Goal: Task Accomplishment & Management: Manage account settings

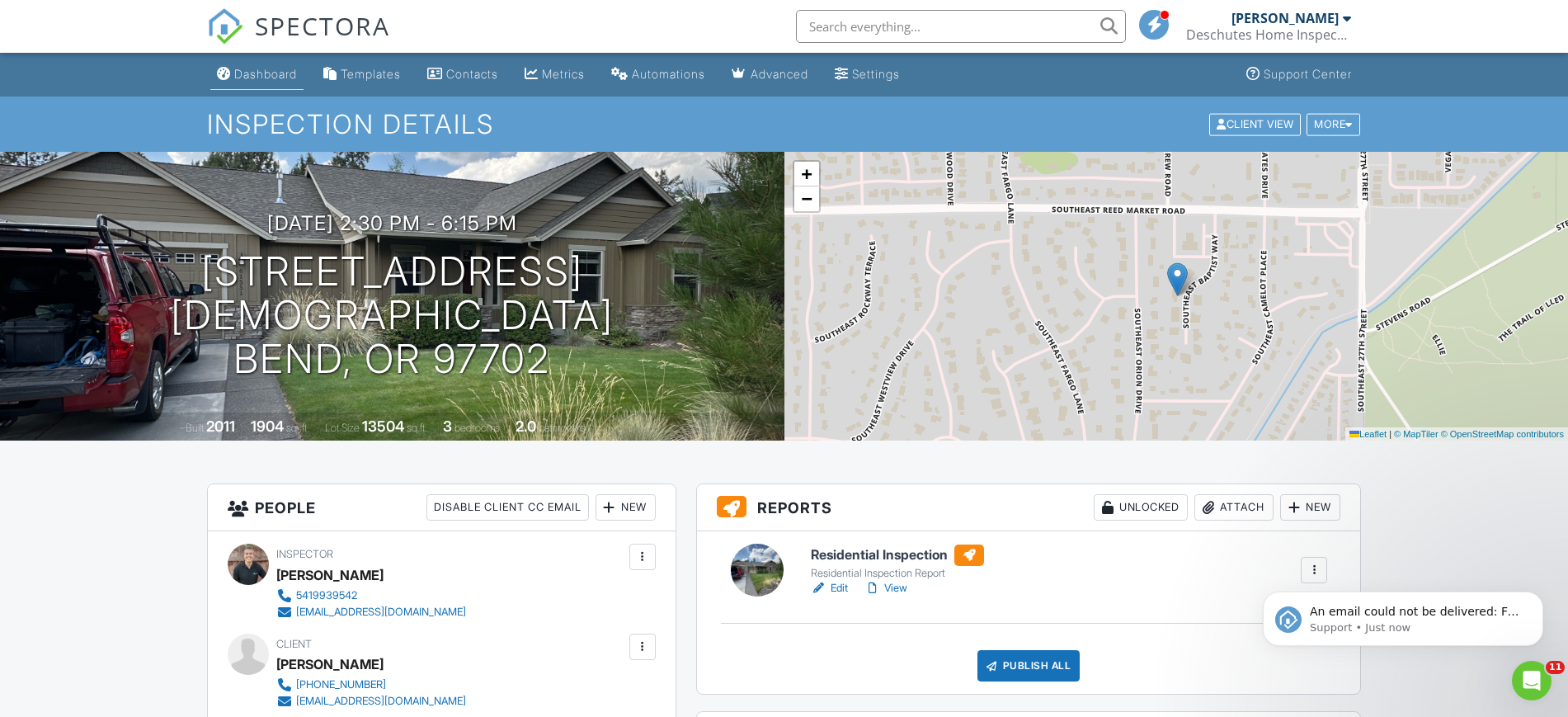
click at [282, 75] on div "Dashboard" at bounding box center [265, 74] width 62 height 14
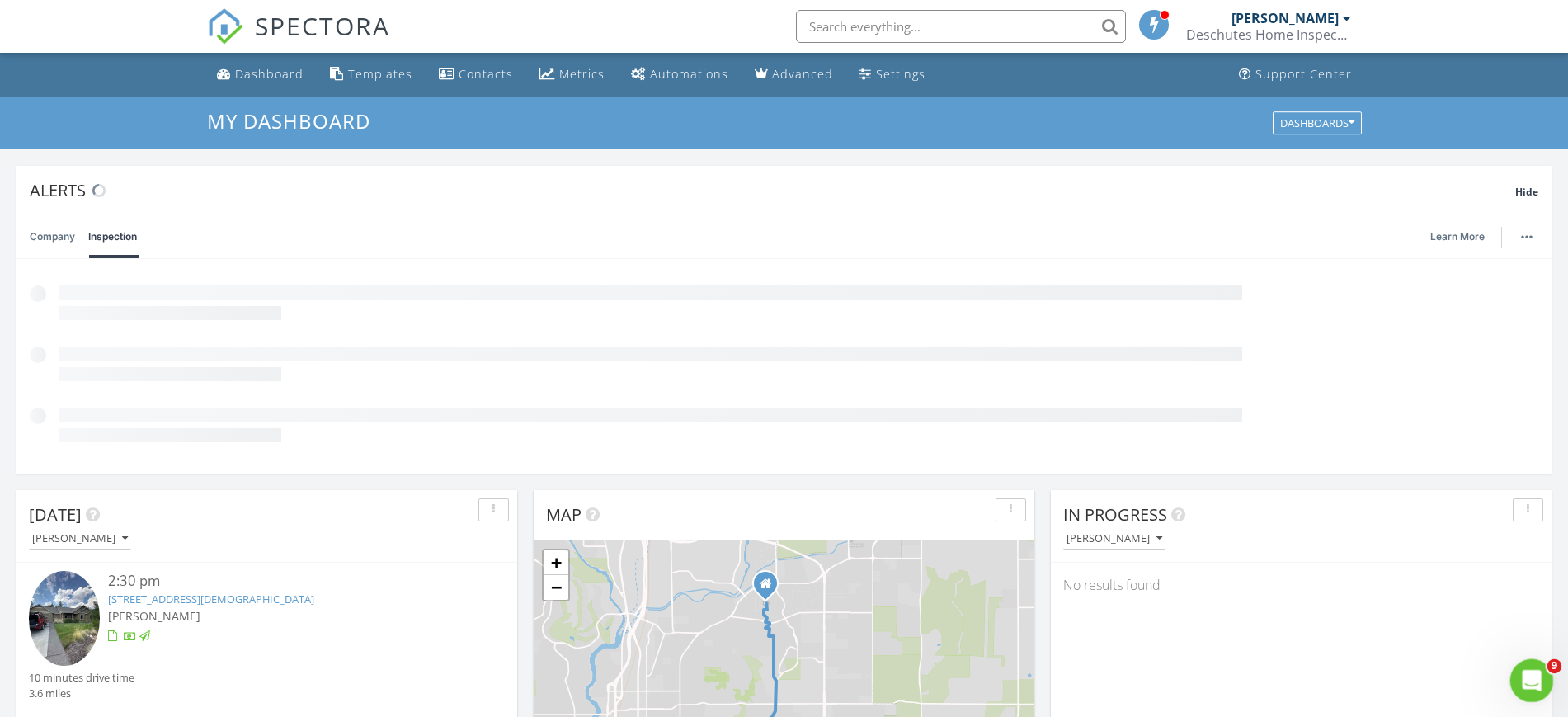
click at [1530, 680] on icon "Open Intercom Messenger" at bounding box center [1529, 679] width 12 height 13
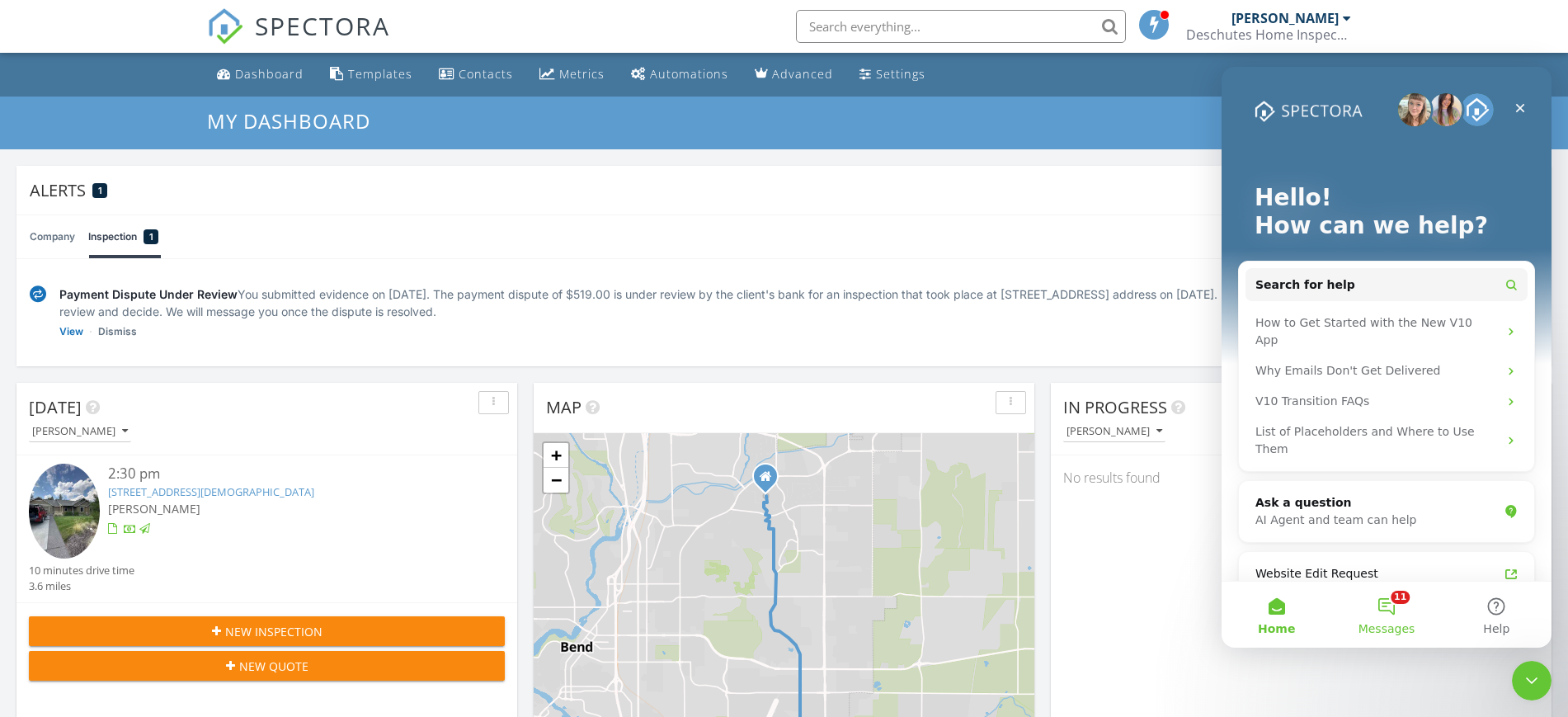
click at [1384, 614] on button "11 Messages" at bounding box center [1386, 614] width 109 height 66
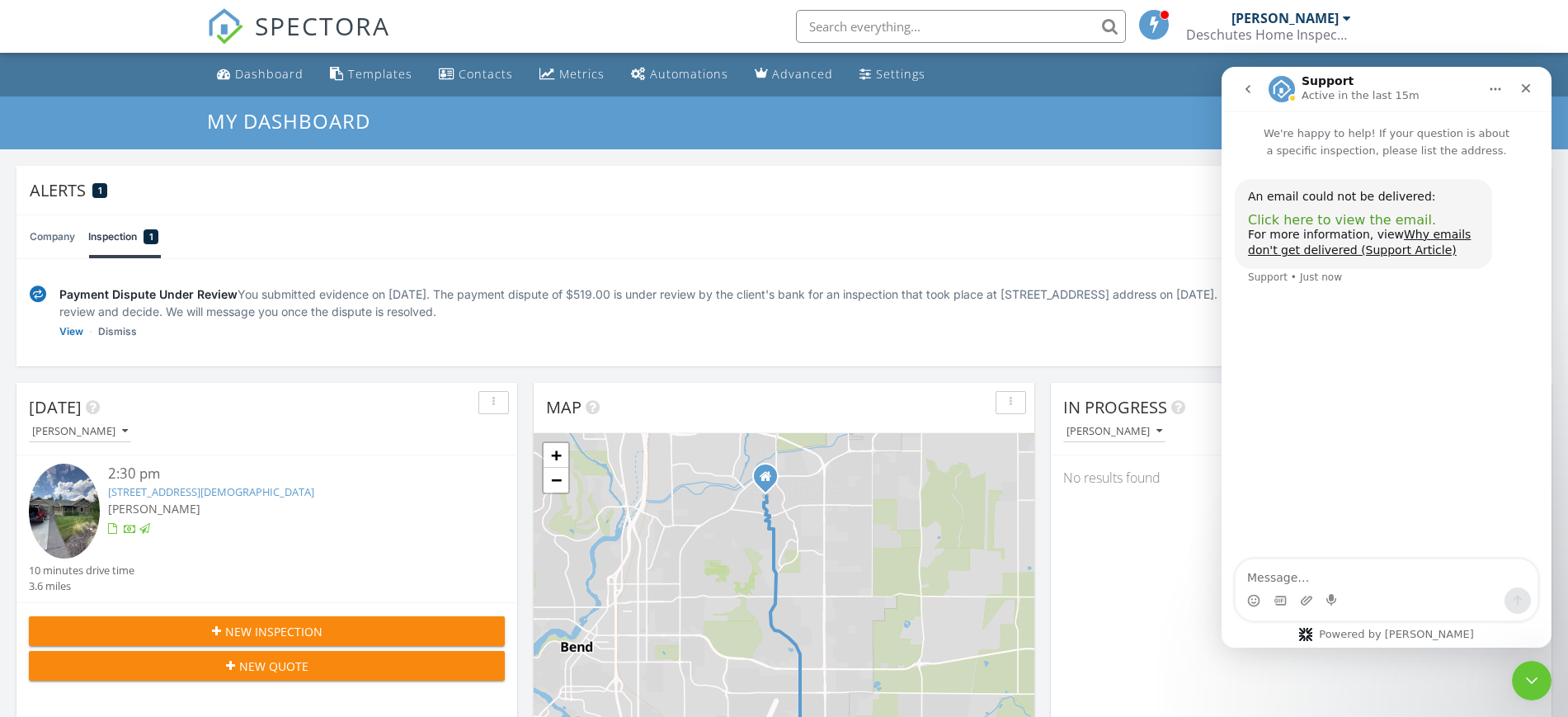
click at [1368, 221] on span "Click here to view the email." at bounding box center [1342, 220] width 188 height 15
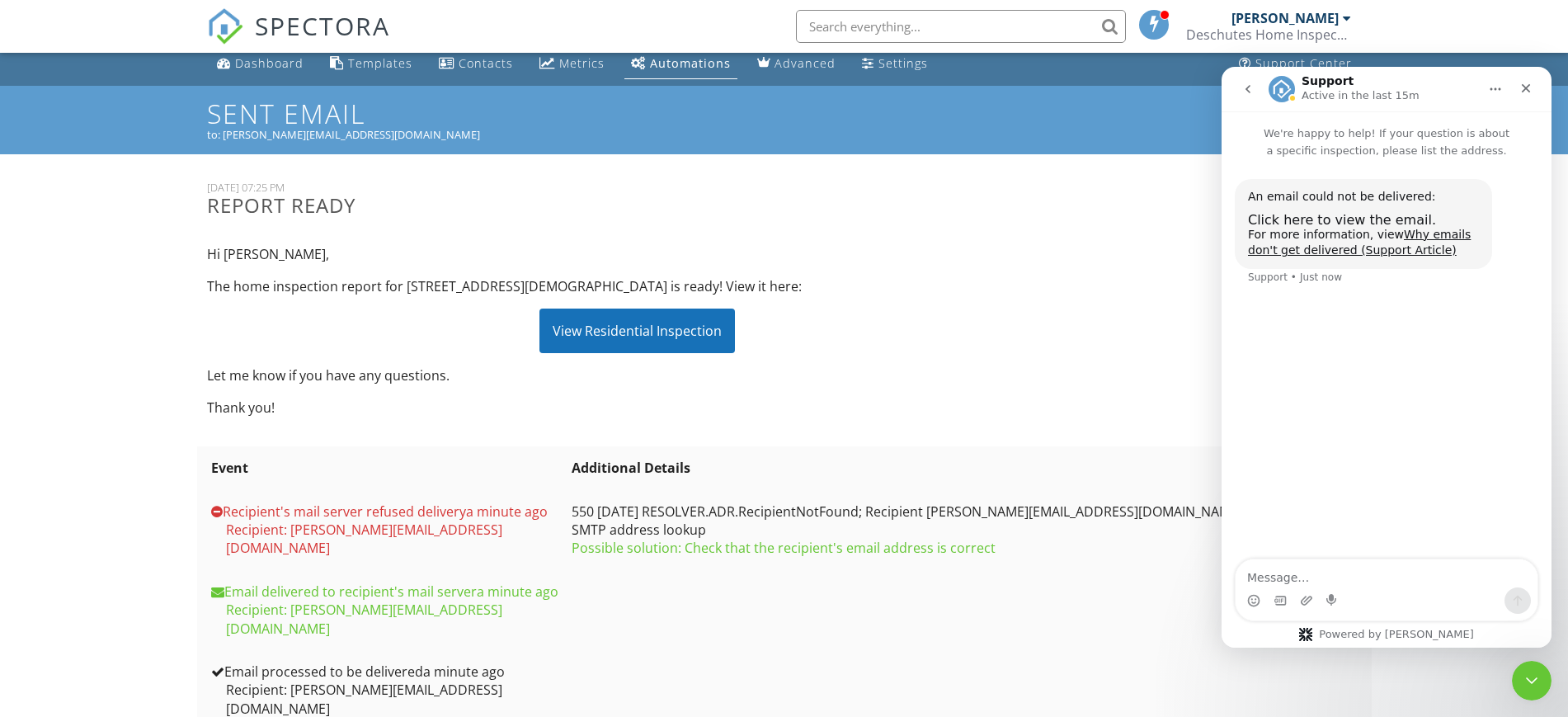
scroll to position [12, 0]
click at [1529, 88] on icon "Close" at bounding box center [1526, 88] width 13 height 13
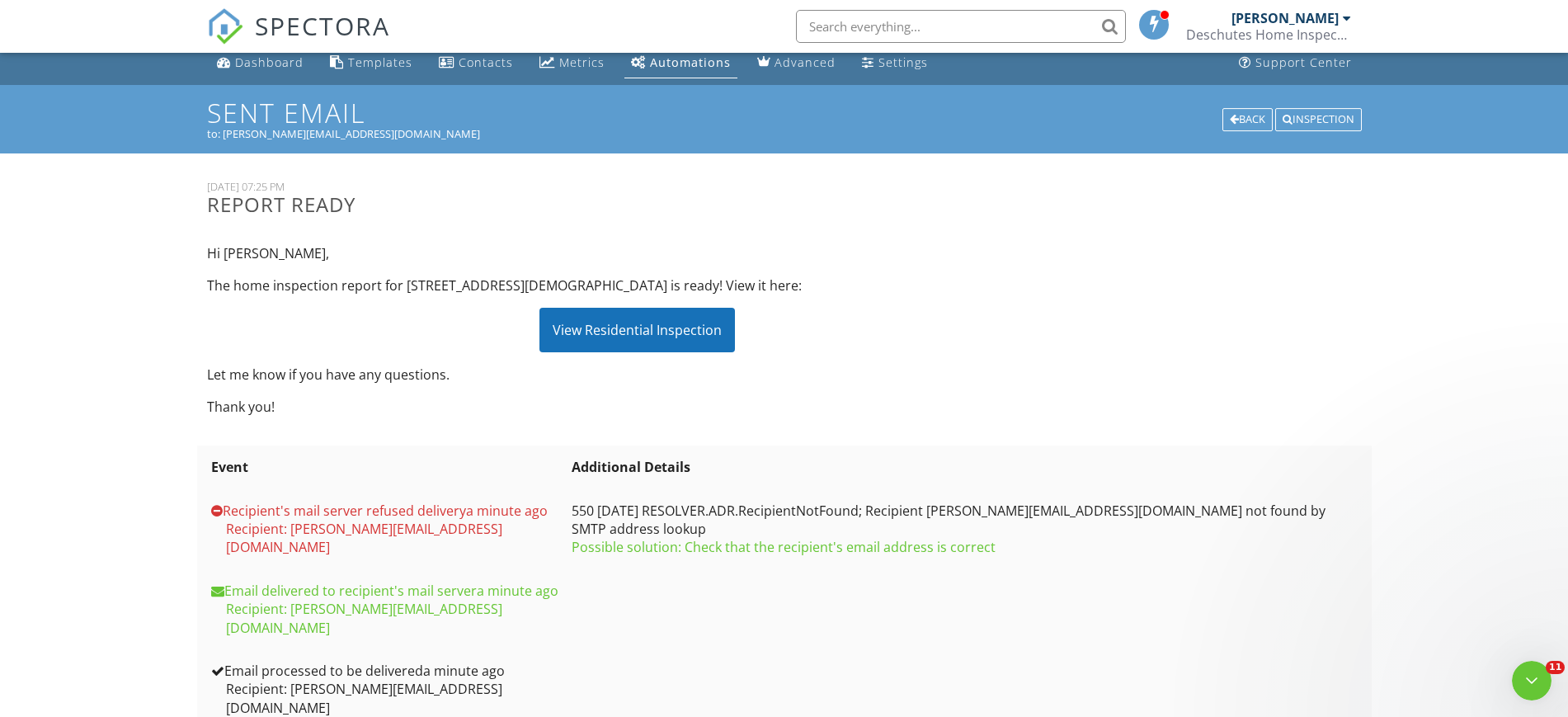
scroll to position [0, 0]
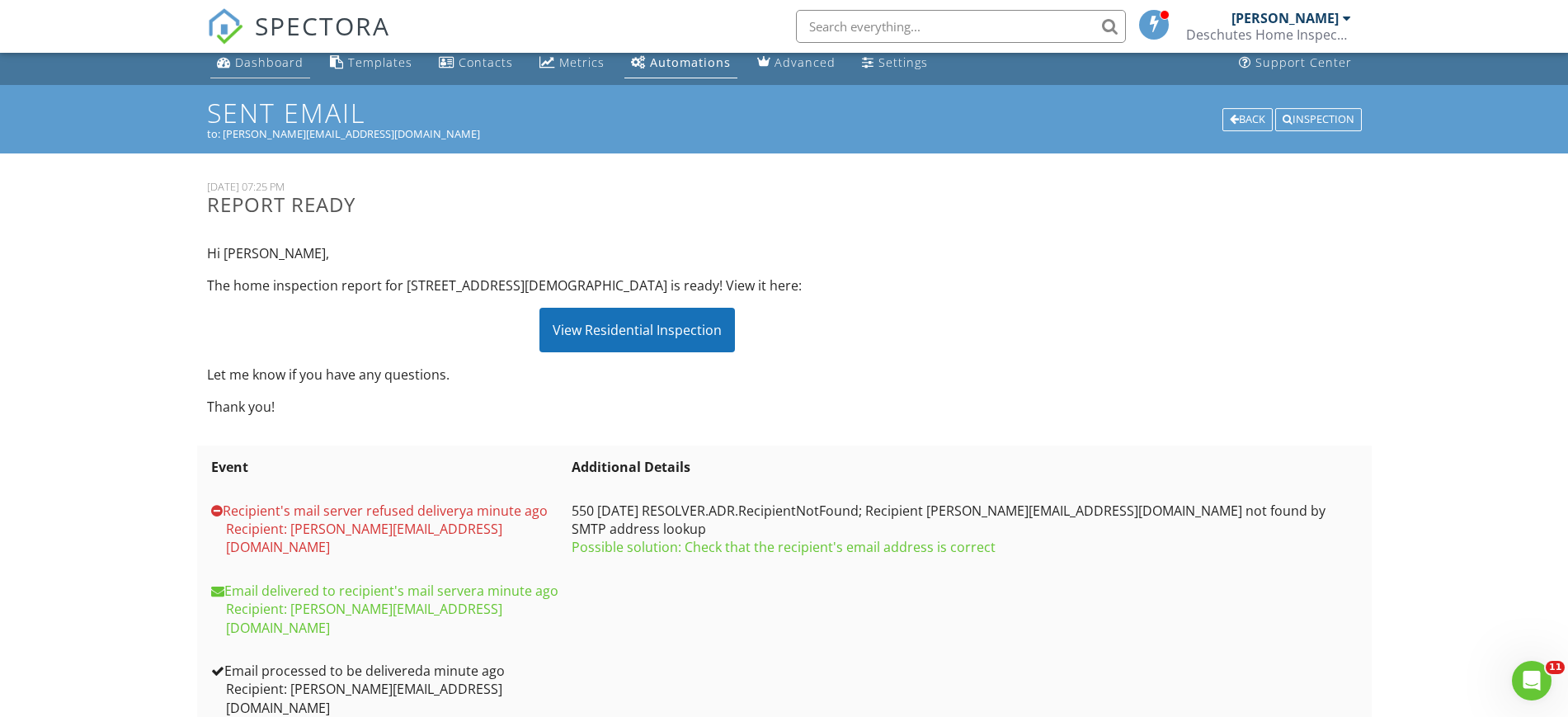
click at [249, 76] on link "Dashboard" at bounding box center [260, 63] width 100 height 31
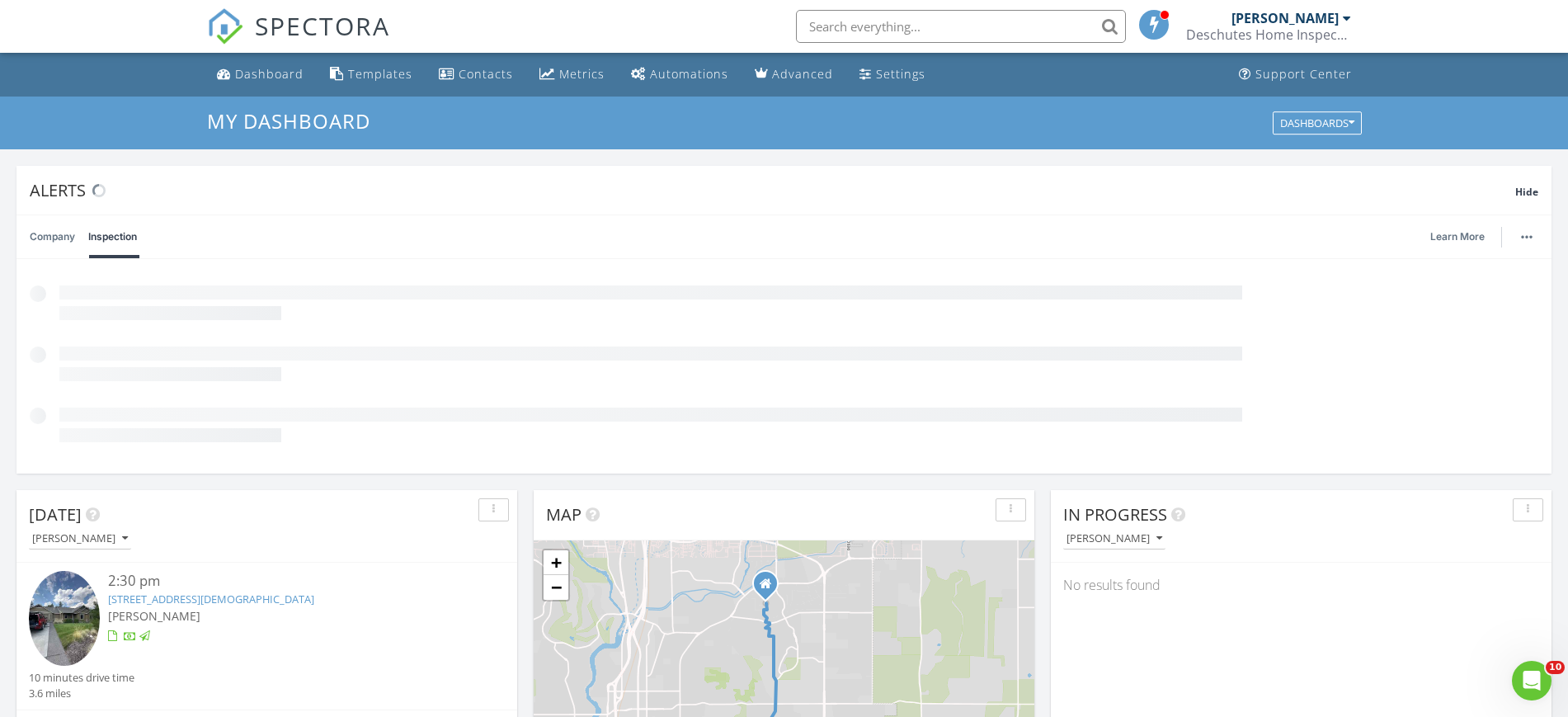
scroll to position [515, 0]
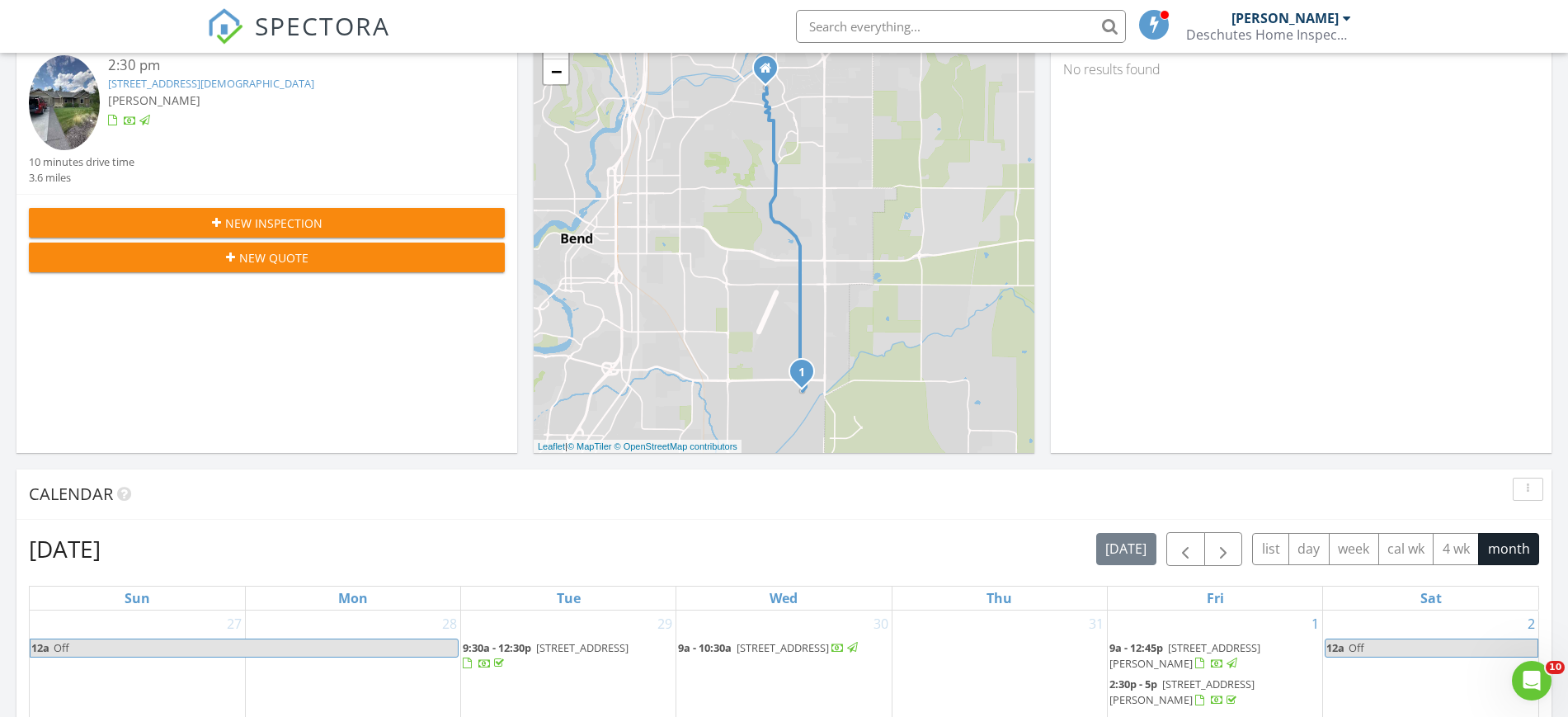
click at [224, 91] on div "61551 SE Baptist Way, Bend, OR 97702" at bounding box center [287, 84] width 357 height 15
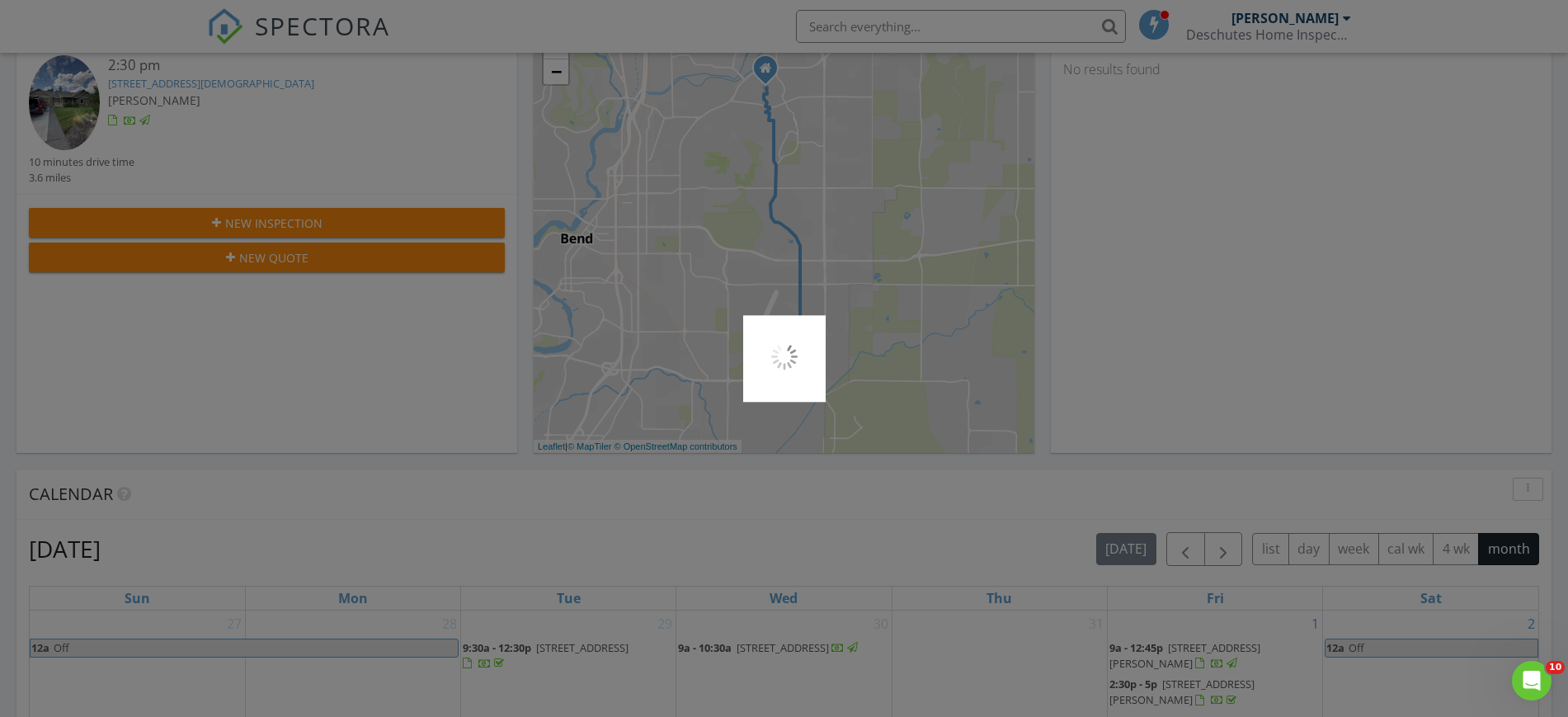
scroll to position [408, 0]
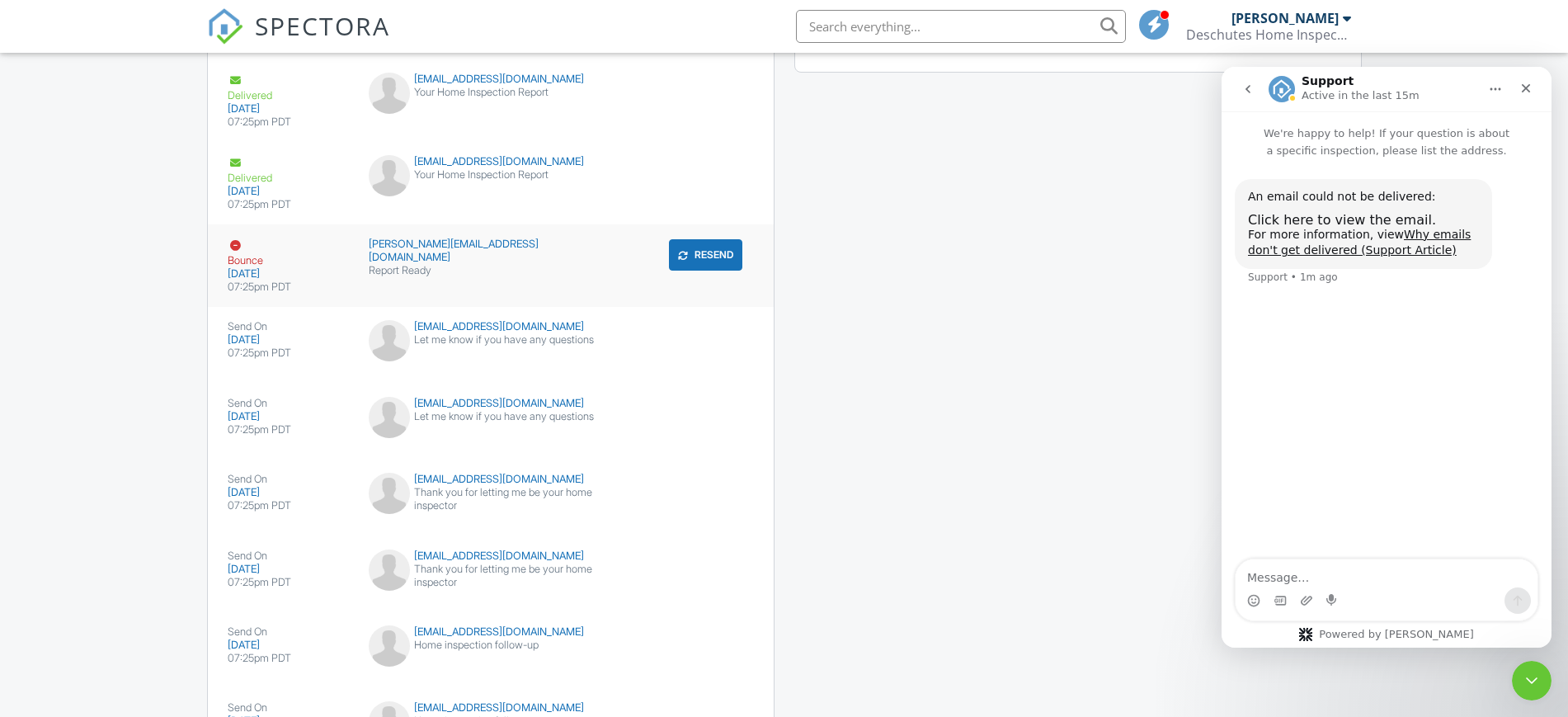
scroll to position [2474, 0]
